Goal: Transaction & Acquisition: Download file/media

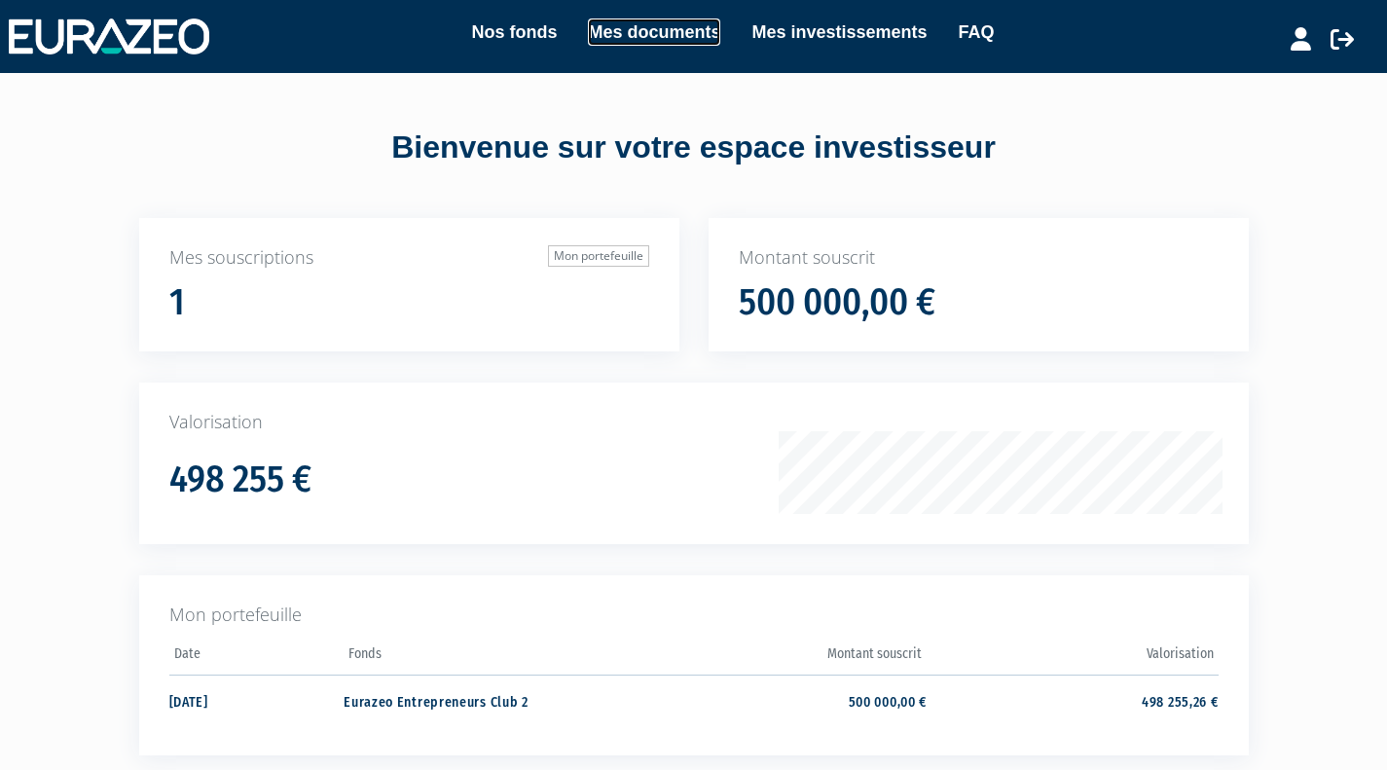
click at [651, 39] on link "Mes documents" at bounding box center [654, 31] width 132 height 27
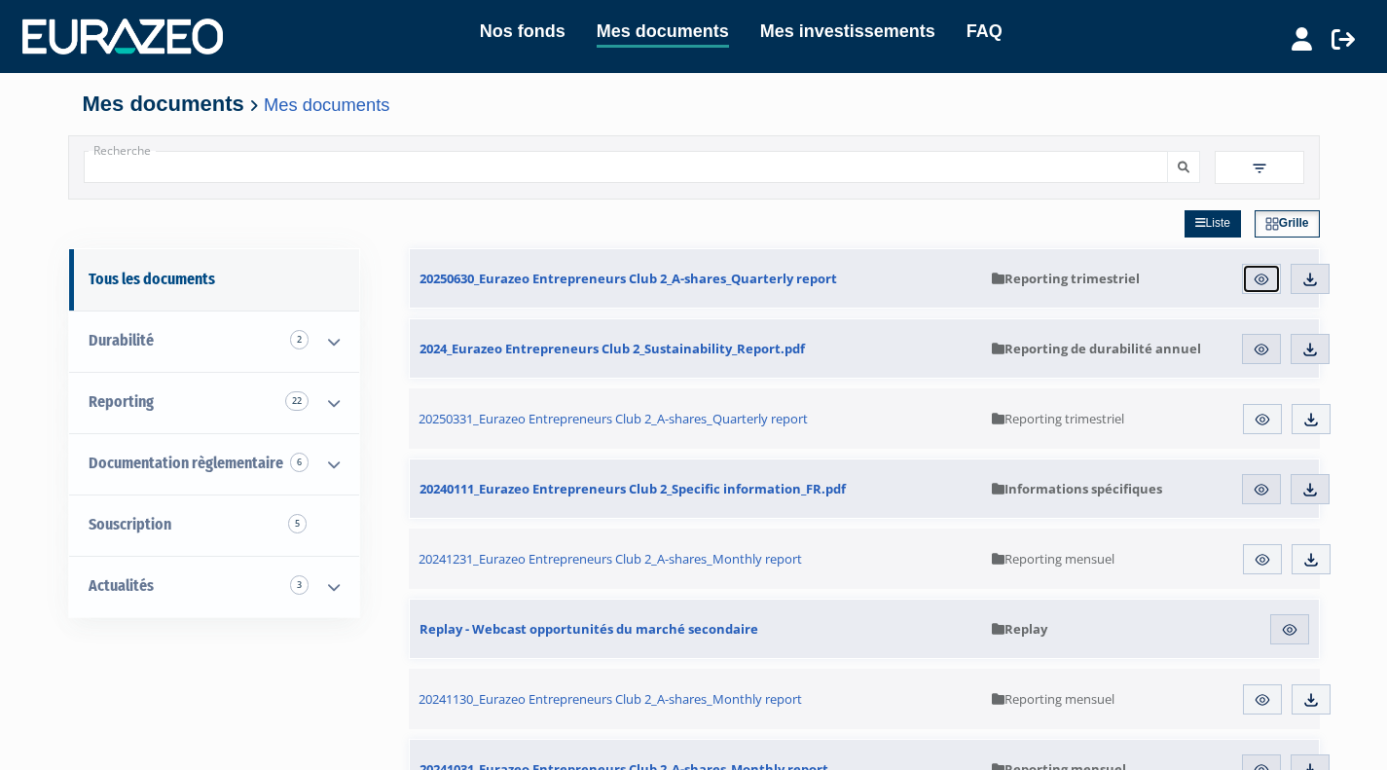
click at [1254, 279] on img at bounding box center [1262, 280] width 18 height 18
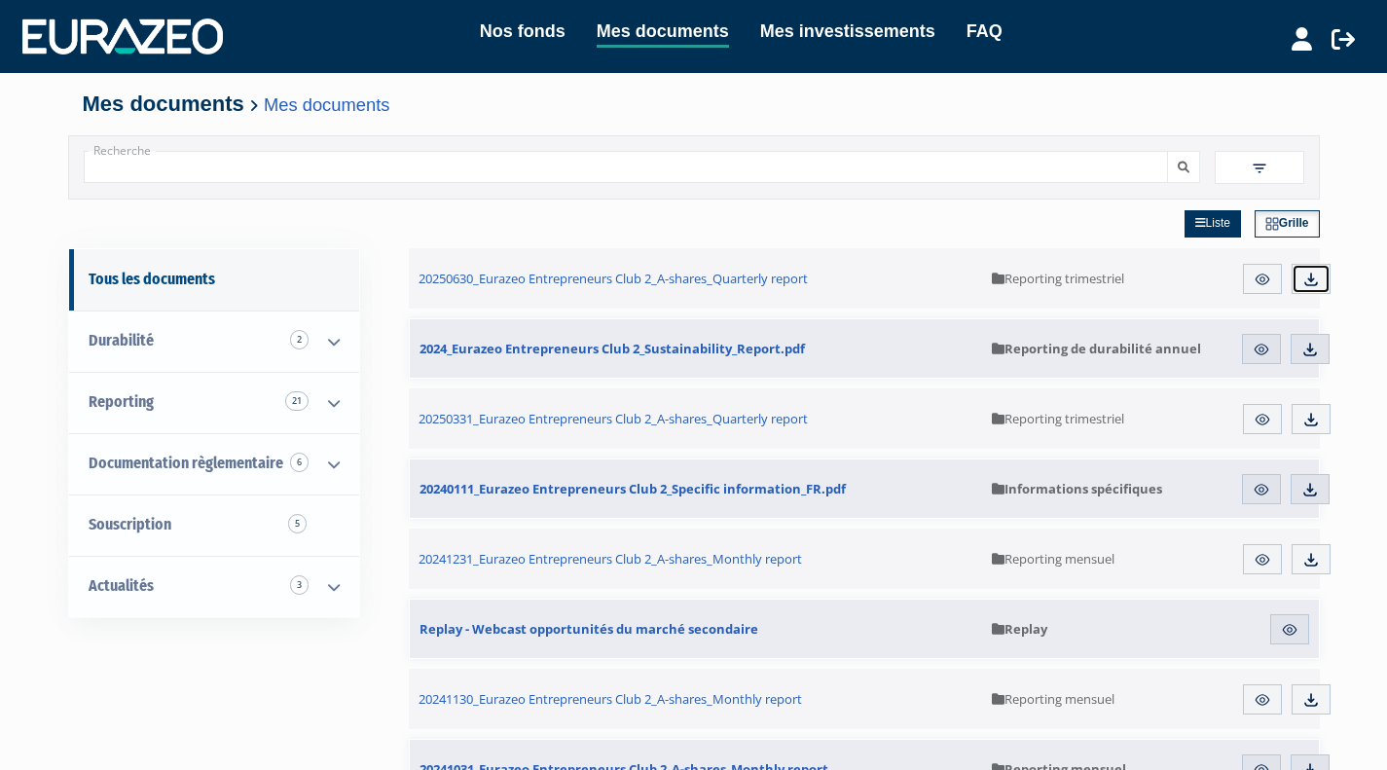
click at [1307, 279] on img at bounding box center [1311, 280] width 18 height 18
click at [814, 32] on link "Mes investissements" at bounding box center [847, 31] width 175 height 27
